Goal: Information Seeking & Learning: Compare options

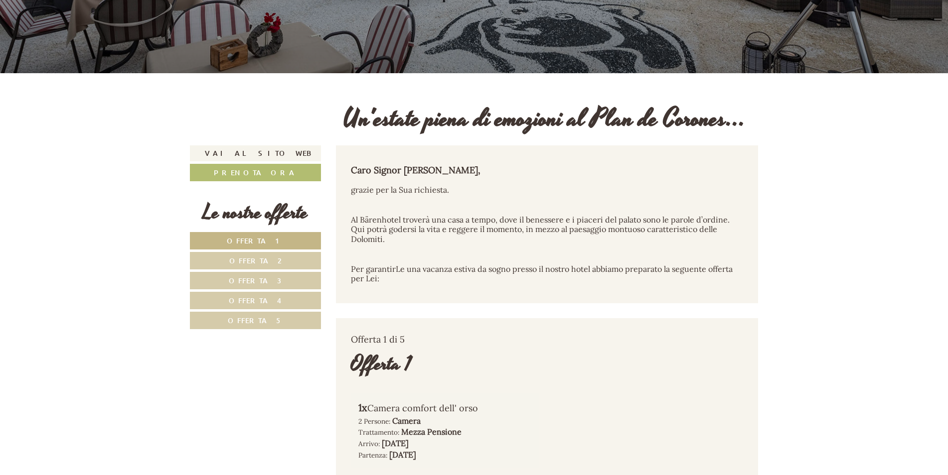
scroll to position [299, 0]
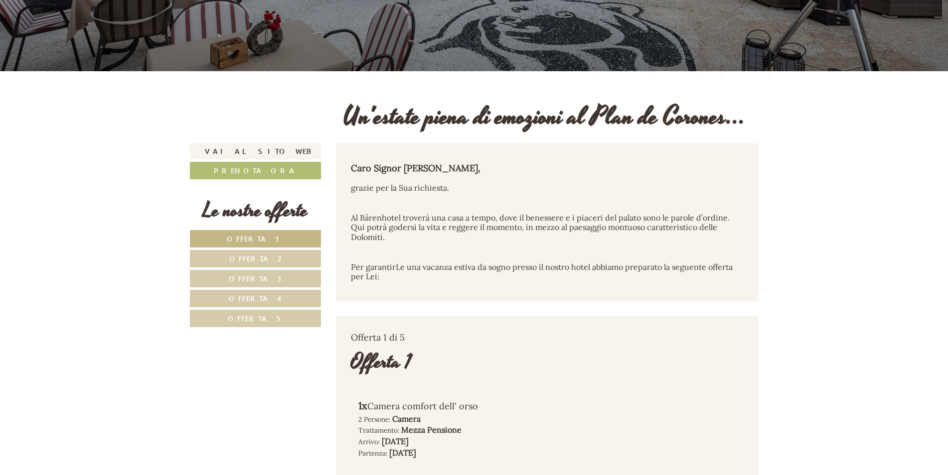
click at [273, 239] on span "Offerta 1" at bounding box center [255, 238] width 57 height 9
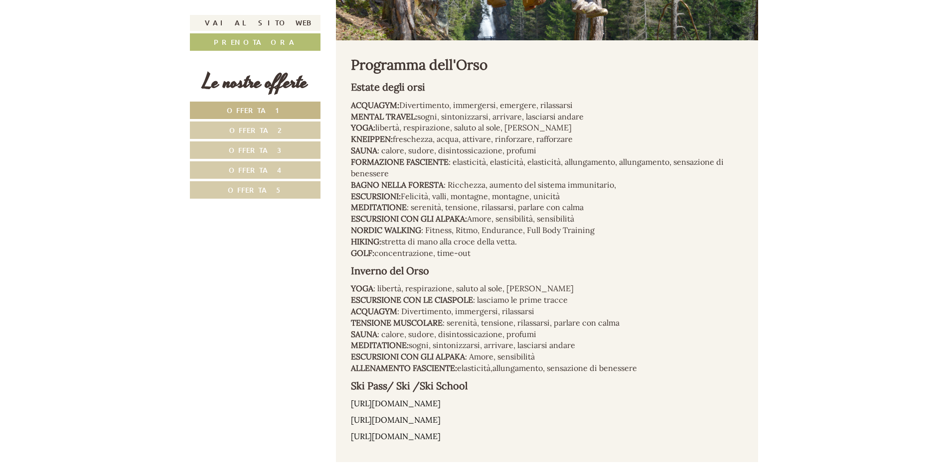
scroll to position [1263, 0]
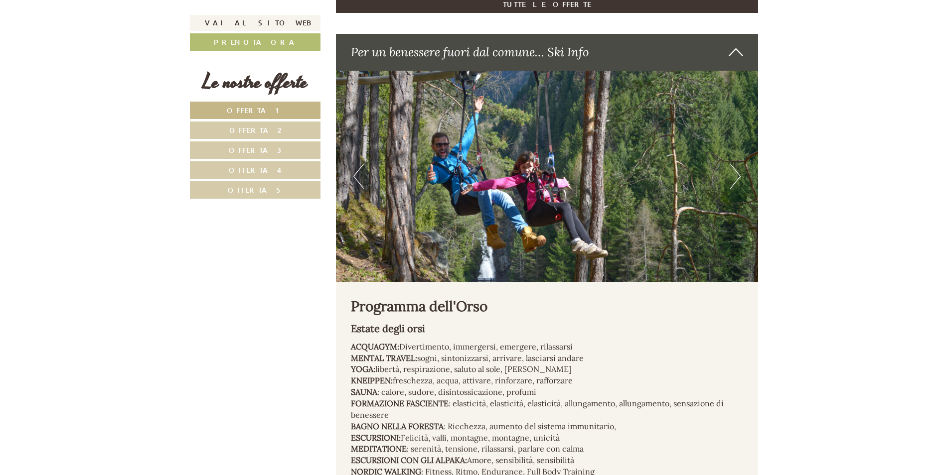
click at [277, 126] on link "Offerta 2" at bounding box center [255, 130] width 131 height 17
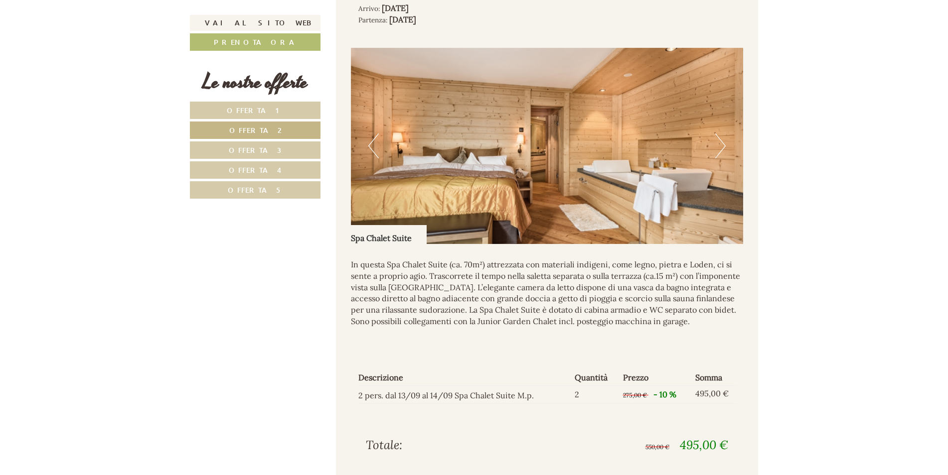
scroll to position [715, 0]
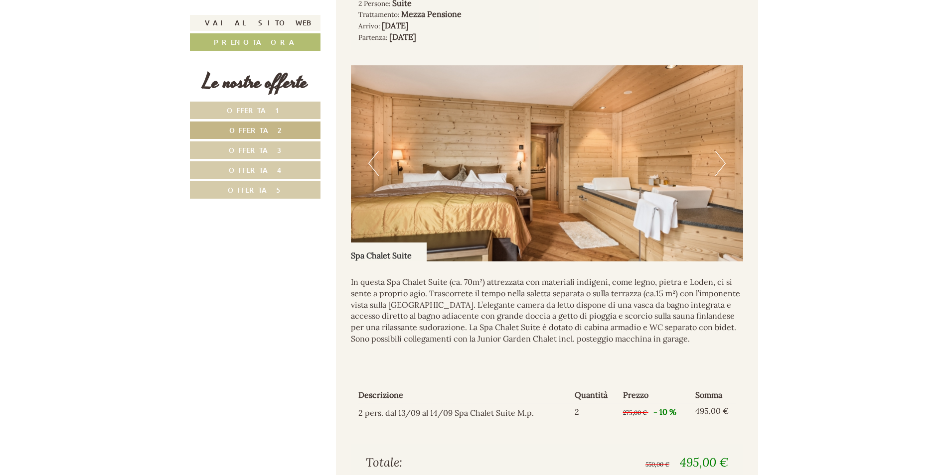
click at [715, 164] on button "Next" at bounding box center [720, 163] width 10 height 25
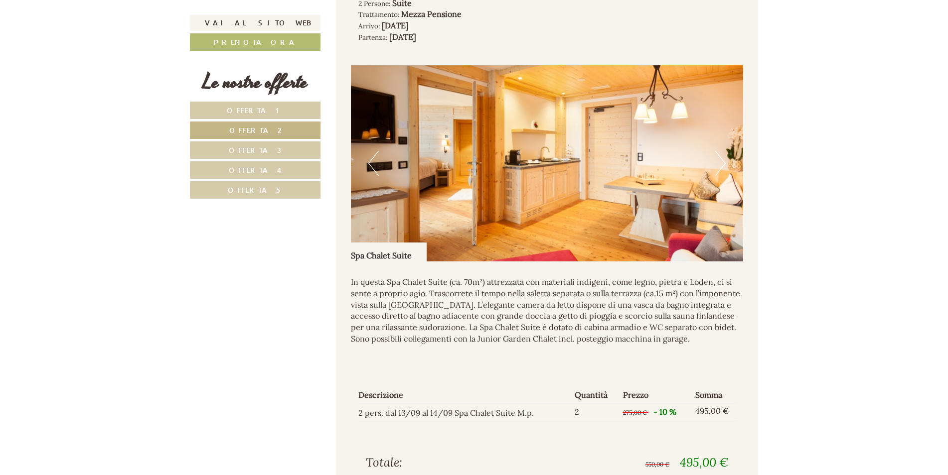
click at [718, 163] on button "Next" at bounding box center [720, 163] width 10 height 25
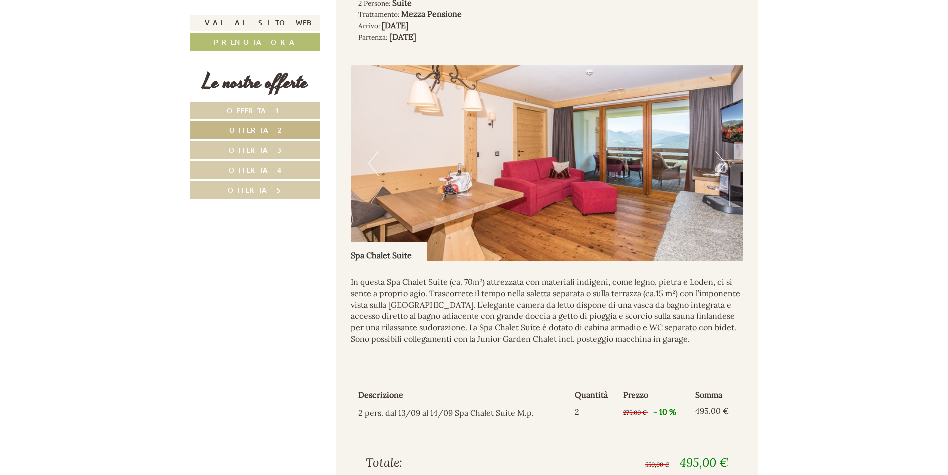
click at [718, 163] on button "Next" at bounding box center [720, 163] width 10 height 25
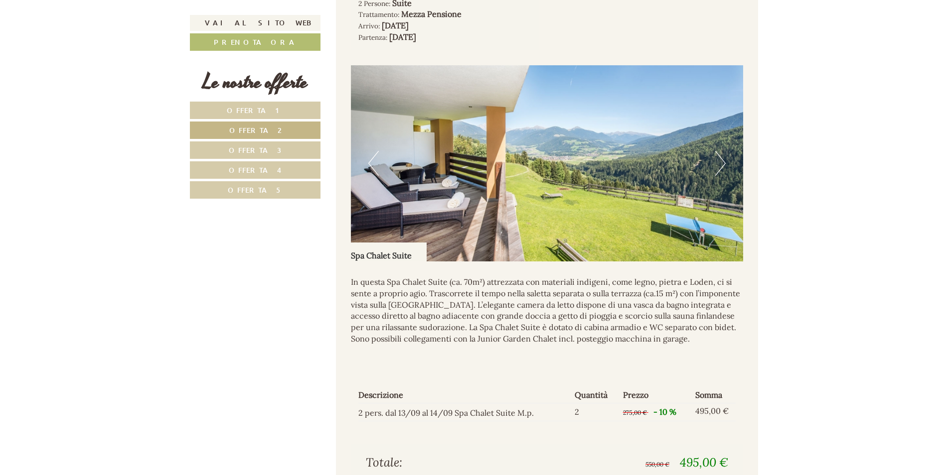
click at [718, 163] on button "Next" at bounding box center [720, 163] width 10 height 25
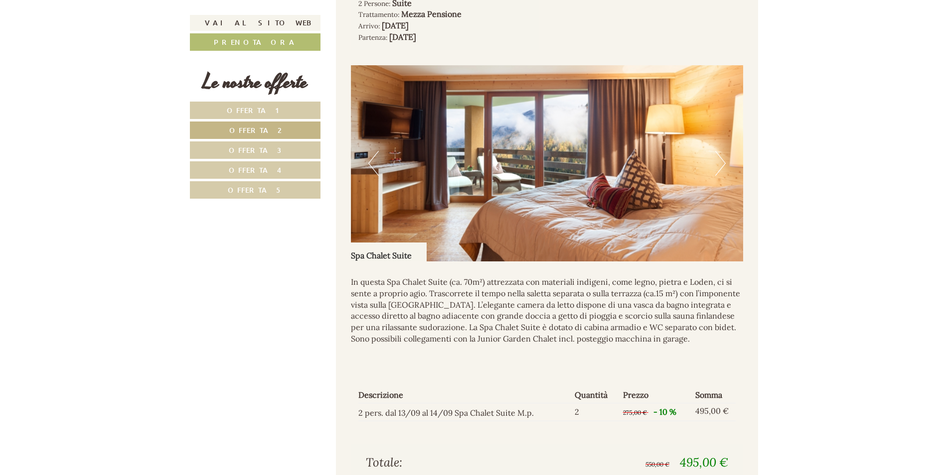
click at [718, 163] on button "Next" at bounding box center [720, 163] width 10 height 25
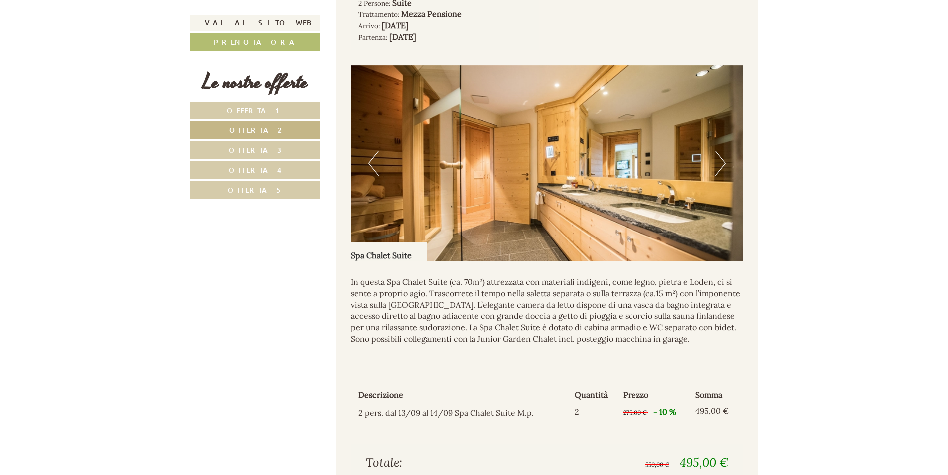
click at [263, 152] on span "Offerta 3" at bounding box center [255, 150] width 53 height 9
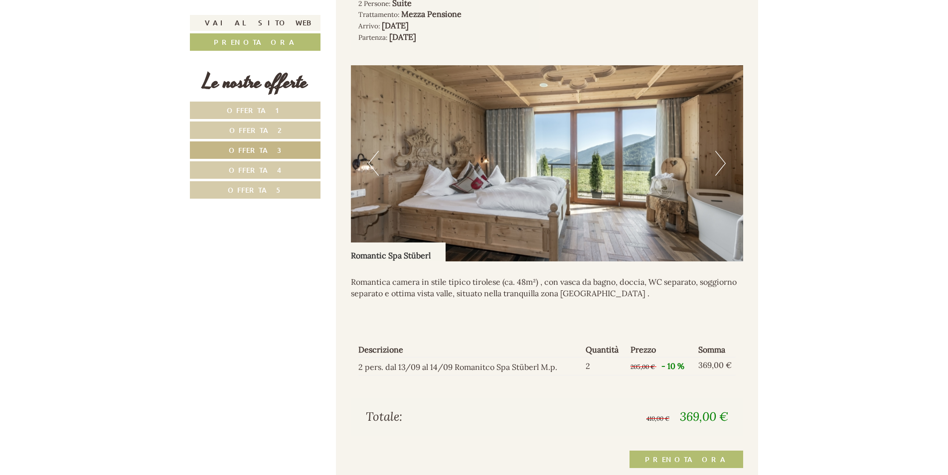
scroll to position [665, 0]
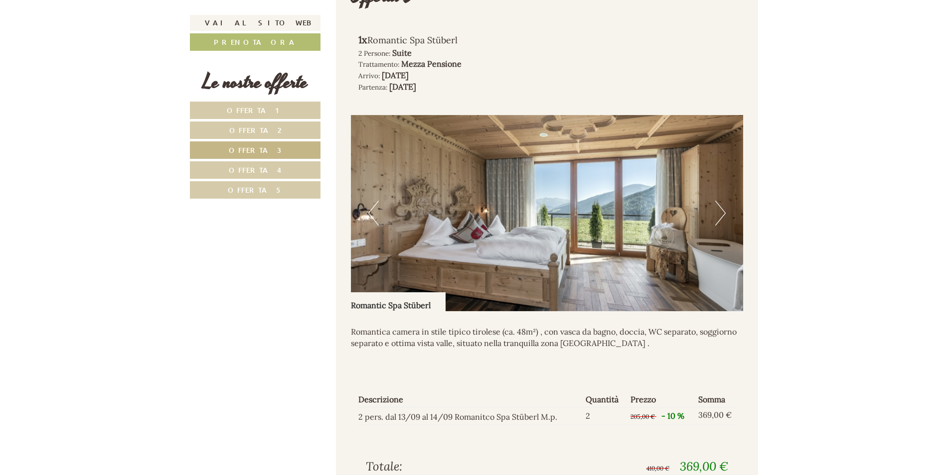
click at [721, 213] on button "Next" at bounding box center [720, 213] width 10 height 25
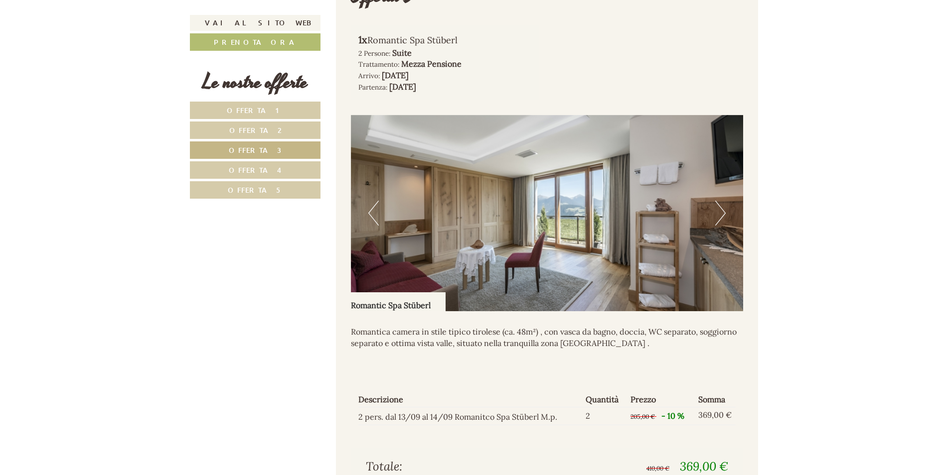
click at [721, 213] on button "Next" at bounding box center [720, 213] width 10 height 25
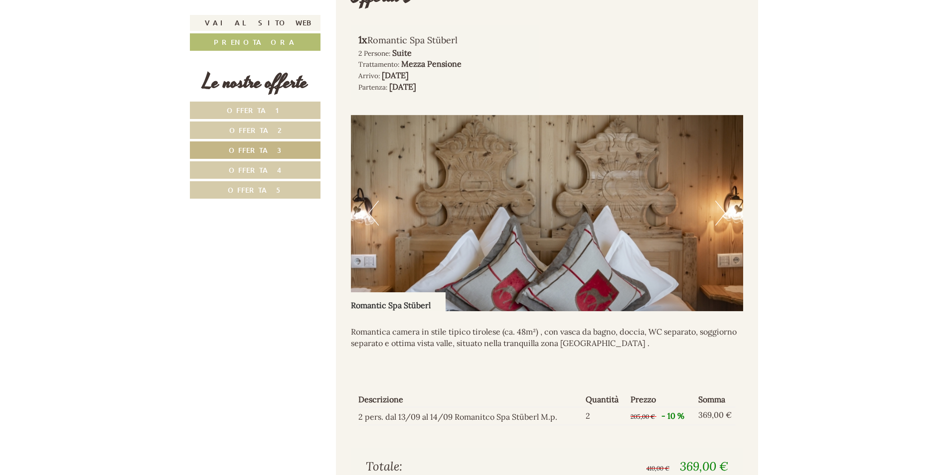
click at [721, 213] on button "Next" at bounding box center [720, 213] width 10 height 25
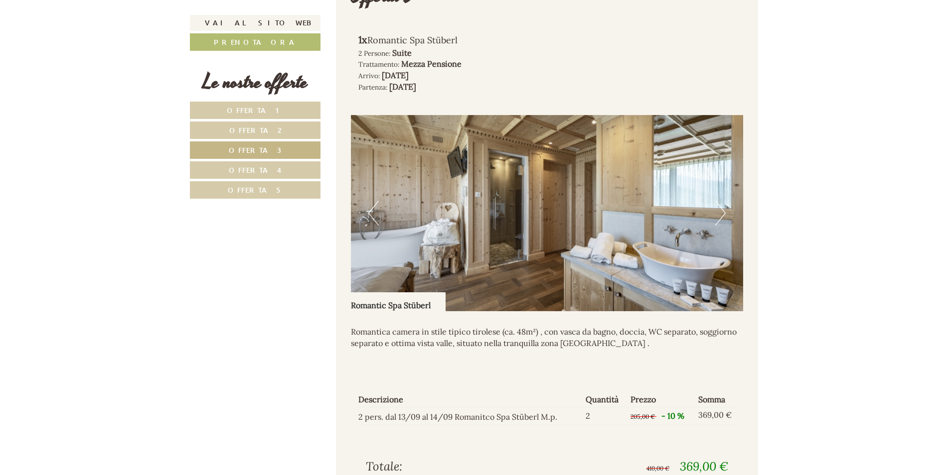
click at [721, 213] on button "Next" at bounding box center [720, 213] width 10 height 25
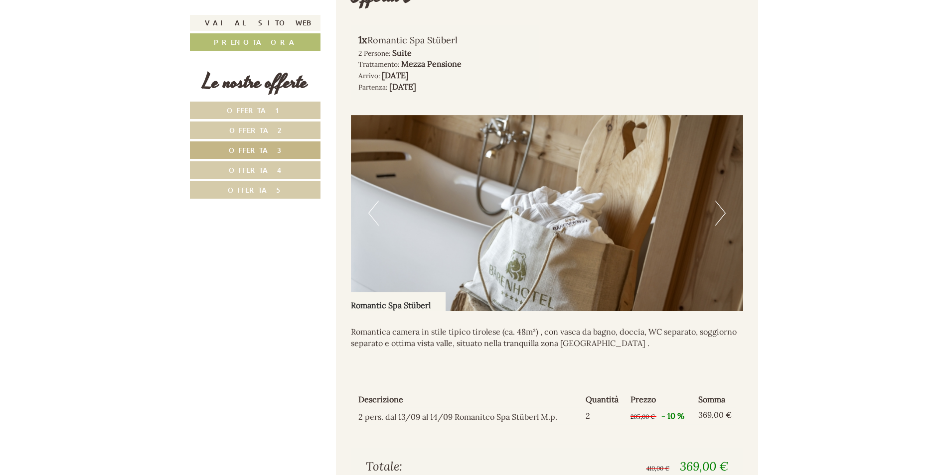
click at [254, 170] on span "Offerta 4" at bounding box center [255, 169] width 53 height 9
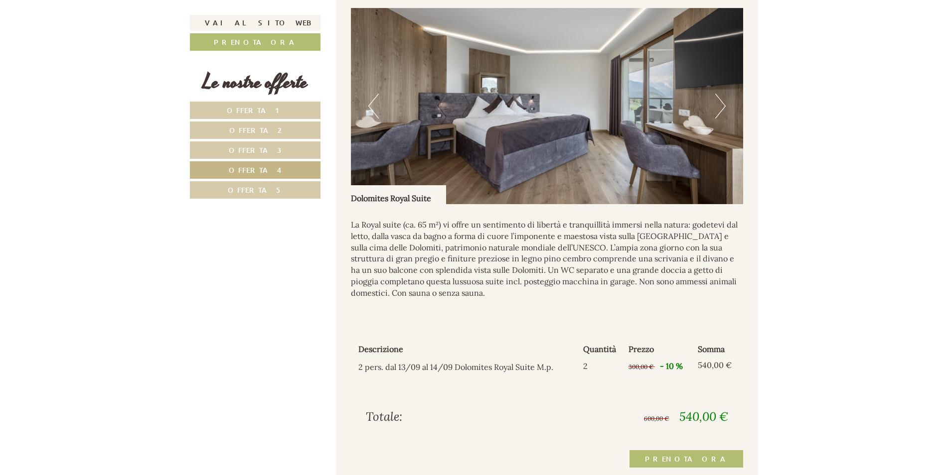
scroll to position [715, 0]
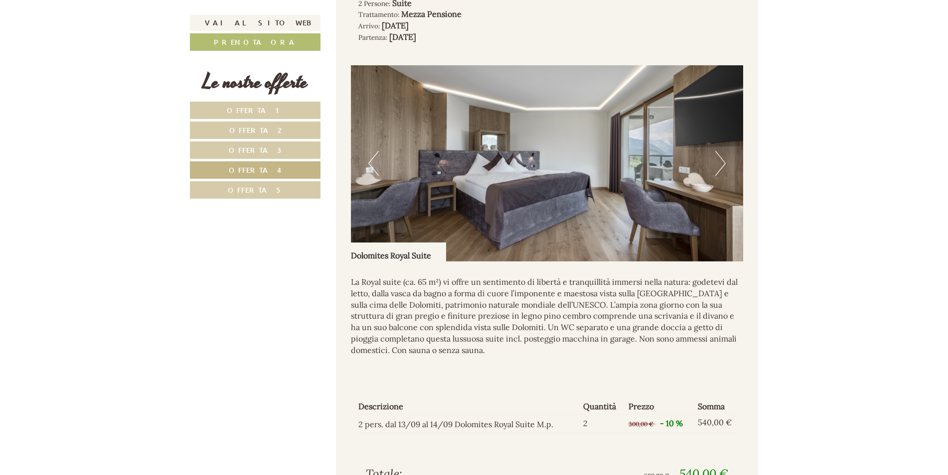
click at [266, 188] on span "Offerta 5" at bounding box center [255, 189] width 55 height 9
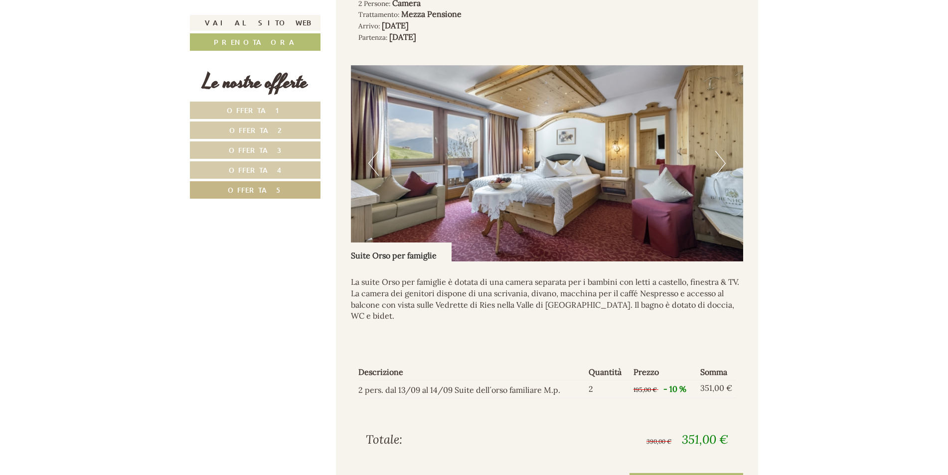
click at [724, 162] on button "Next" at bounding box center [720, 163] width 10 height 25
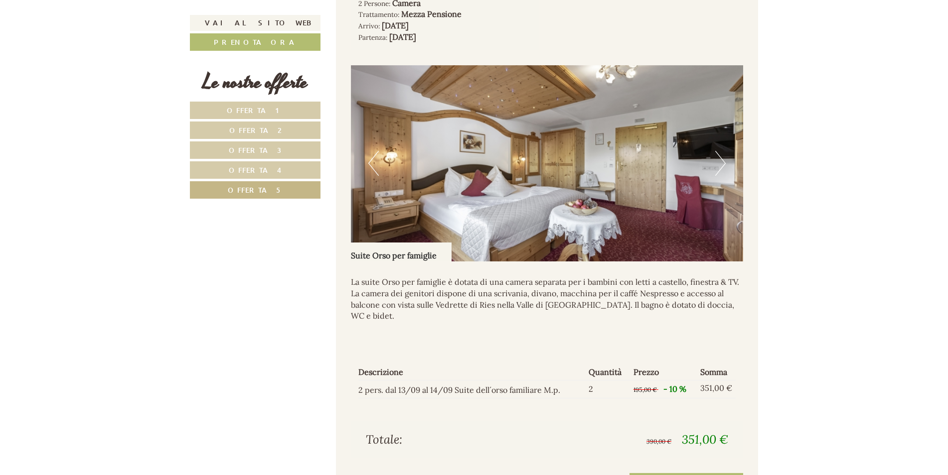
click at [721, 161] on button "Next" at bounding box center [720, 163] width 10 height 25
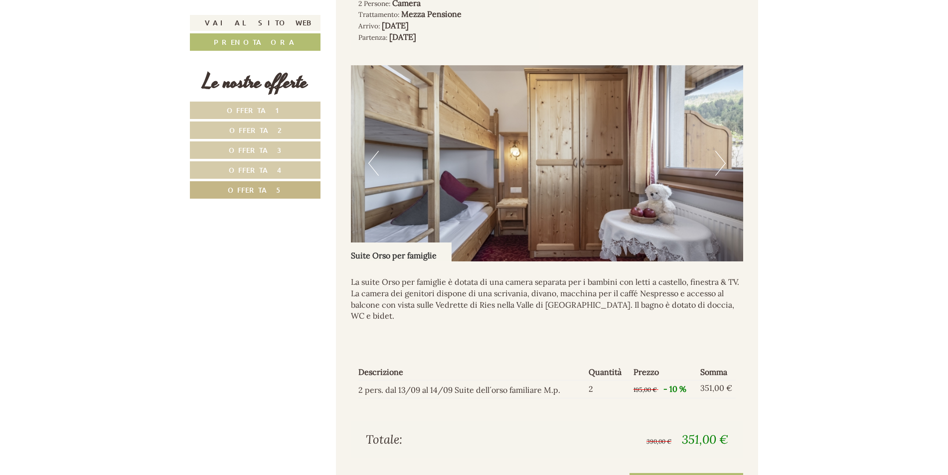
click at [721, 161] on button "Next" at bounding box center [720, 163] width 10 height 25
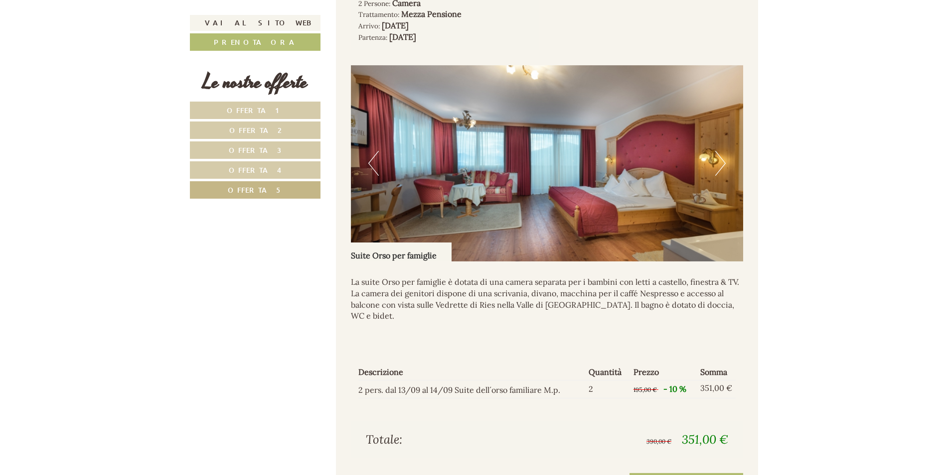
click at [234, 151] on link "Offerta 3" at bounding box center [255, 150] width 131 height 17
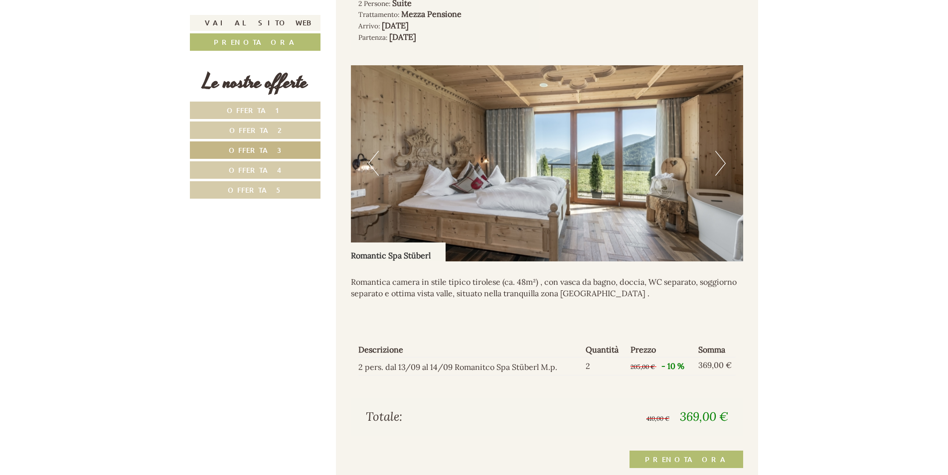
scroll to position [615, 0]
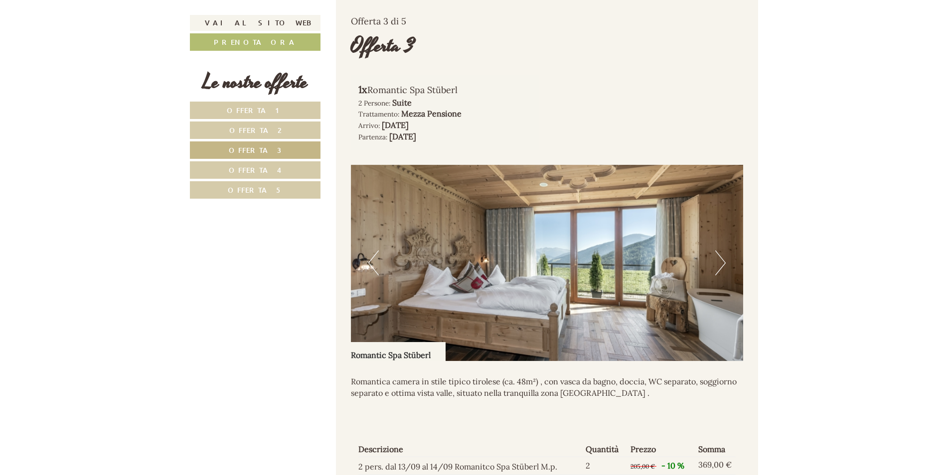
click at [723, 262] on button "Next" at bounding box center [720, 263] width 10 height 25
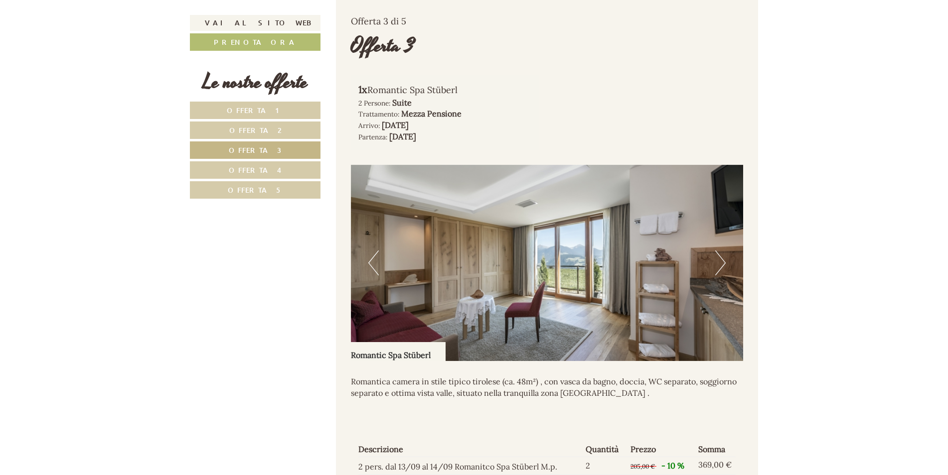
click at [723, 262] on button "Next" at bounding box center [720, 263] width 10 height 25
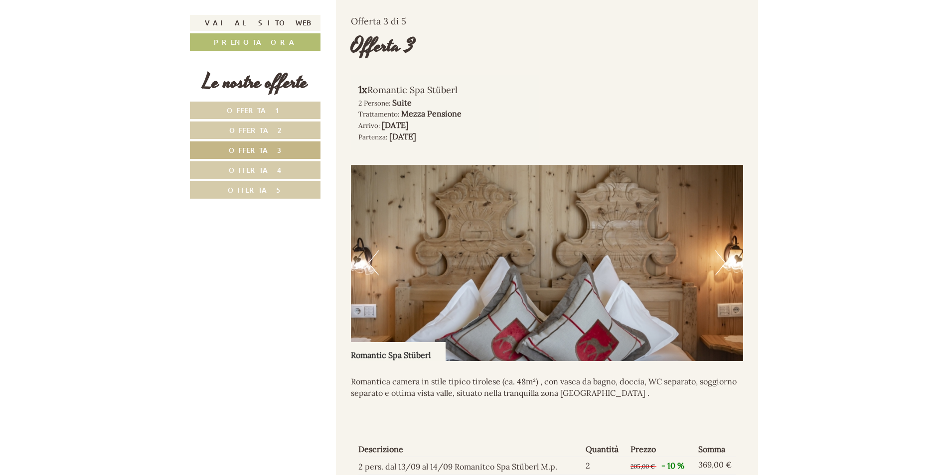
click at [723, 262] on button "Next" at bounding box center [720, 263] width 10 height 25
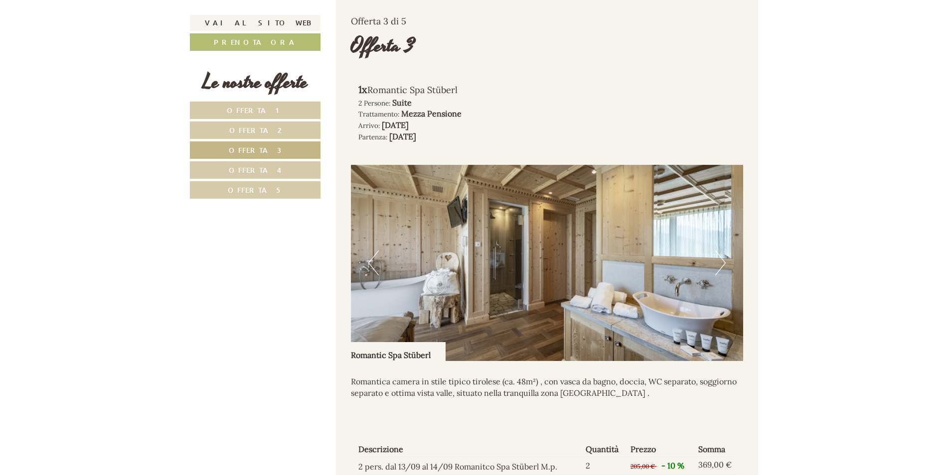
click at [723, 262] on button "Next" at bounding box center [720, 263] width 10 height 25
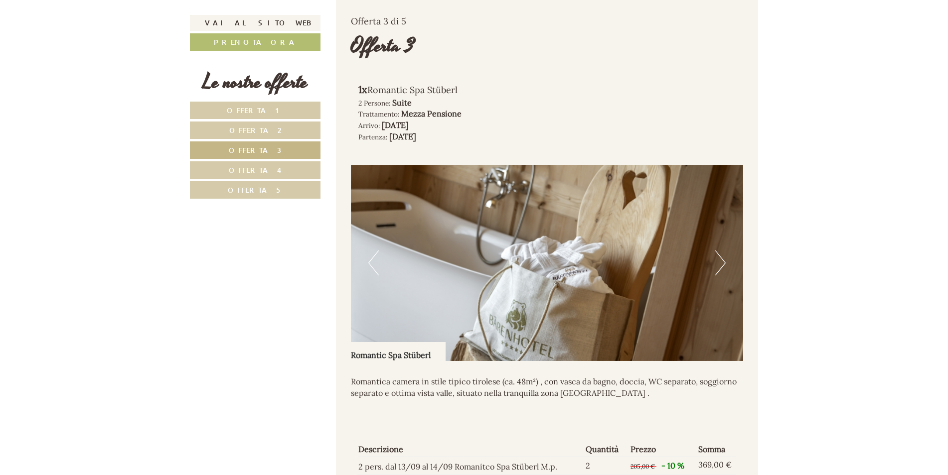
click at [723, 262] on button "Next" at bounding box center [720, 263] width 10 height 25
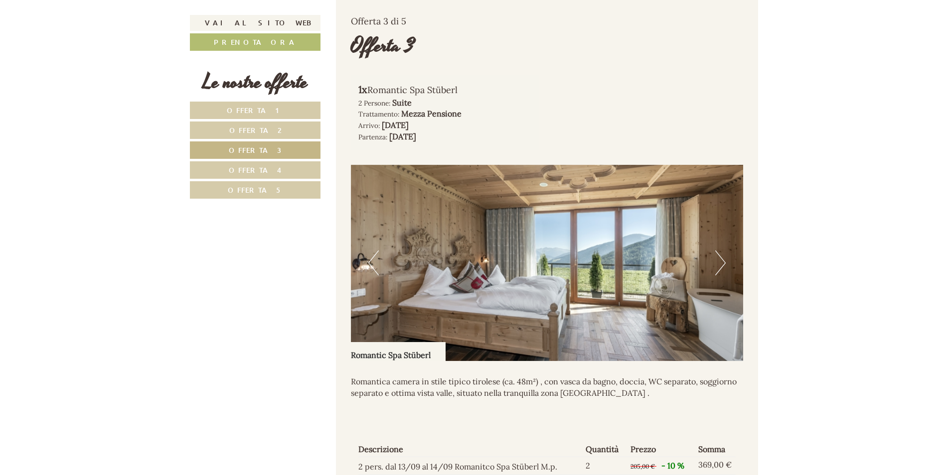
click at [723, 262] on button "Next" at bounding box center [720, 263] width 10 height 25
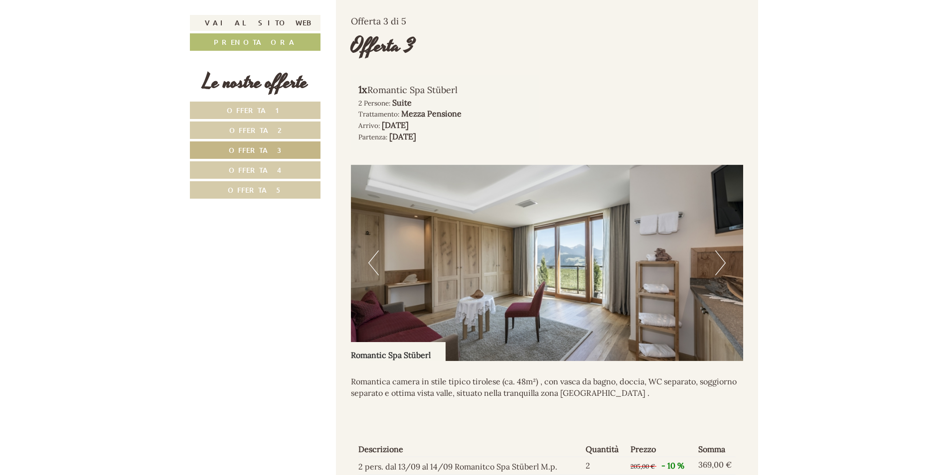
click at [723, 262] on button "Next" at bounding box center [720, 263] width 10 height 25
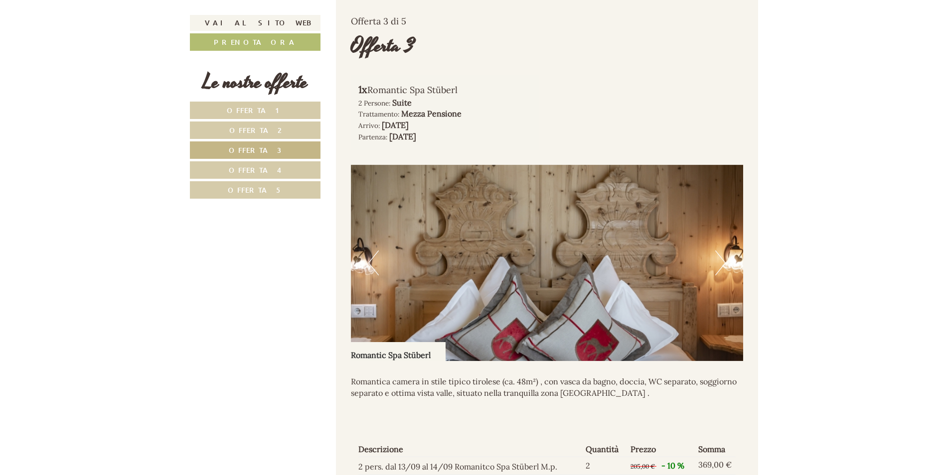
click at [723, 262] on button "Next" at bounding box center [720, 263] width 10 height 25
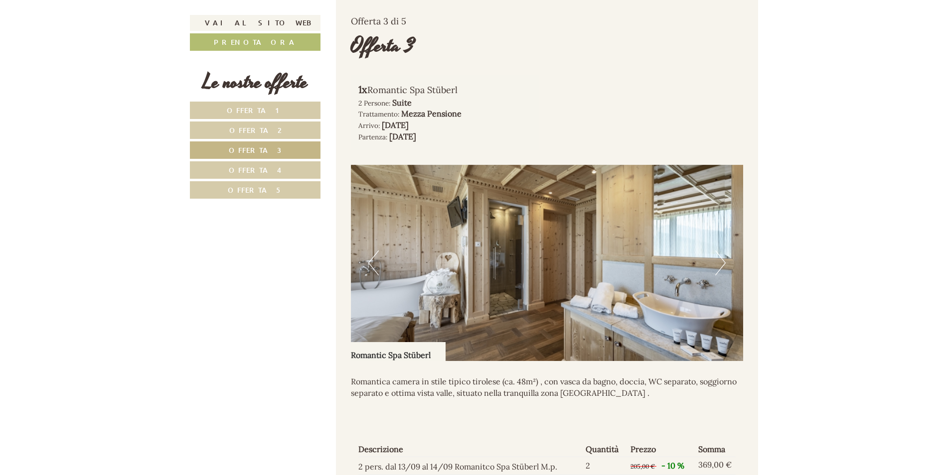
click at [723, 262] on button "Next" at bounding box center [720, 263] width 10 height 25
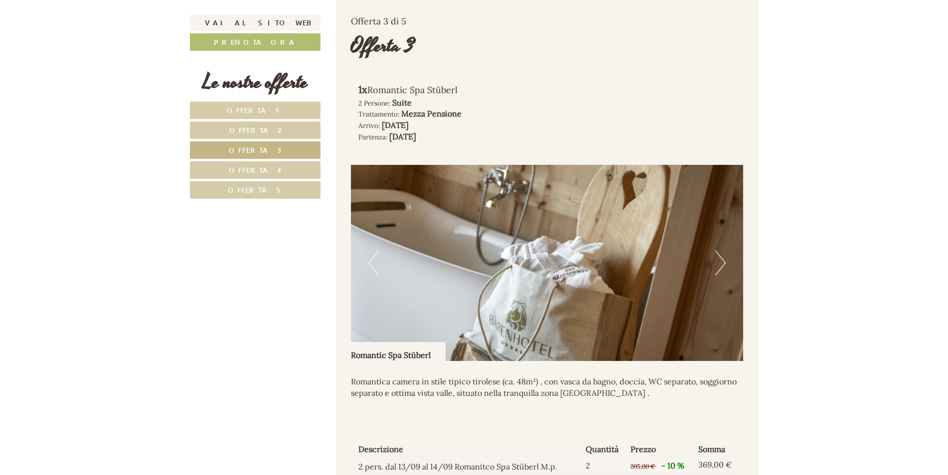
click at [723, 262] on button "Next" at bounding box center [720, 263] width 10 height 25
